Goal: Task Accomplishment & Management: Complete application form

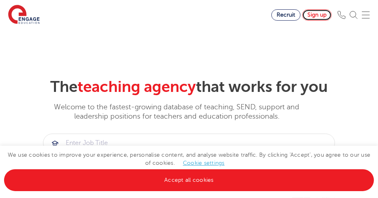
click at [320, 16] on link "Sign up" at bounding box center [317, 14] width 30 height 11
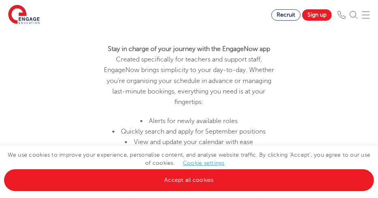
scroll to position [825, 0]
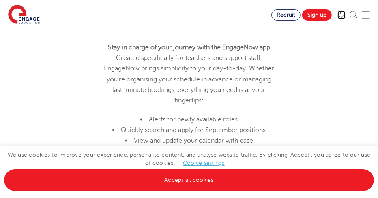
click at [345, 16] on img at bounding box center [341, 15] width 8 height 8
